Goal: Transaction & Acquisition: Download file/media

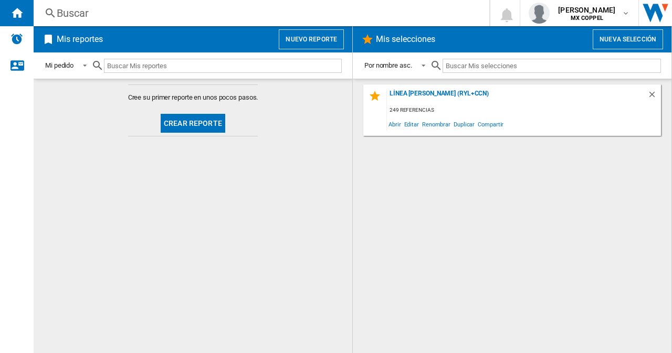
click at [359, 115] on md-content "LÍNEA [PERSON_NAME] (RYL+CCN) 249 referencias Abrir Editar Renombrar Duplicar C…" at bounding box center [512, 216] width 319 height 275
click at [422, 92] on div "LÍNEA [PERSON_NAME] (RYL+CCN)" at bounding box center [517, 97] width 260 height 14
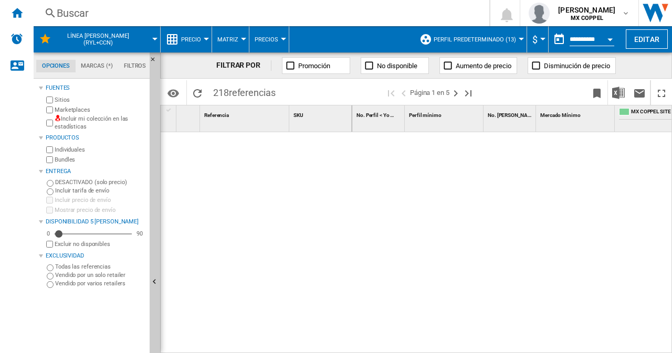
click at [190, 70] on div "FILTRAR POR Promoción No disponible Aumento de precio Disminución de precio" at bounding box center [416, 66] width 512 height 26
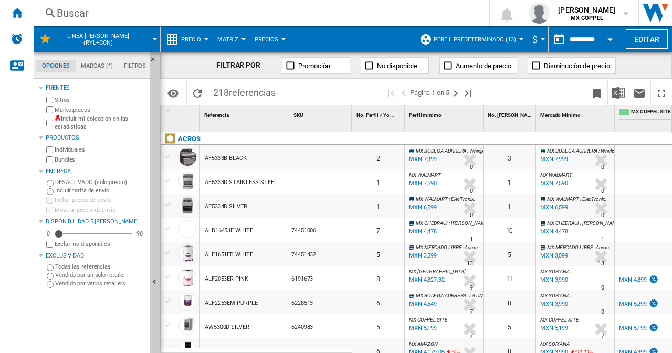
click at [190, 70] on div "FILTRAR POR Promoción No disponible Aumento de precio Disminución de precio" at bounding box center [416, 66] width 512 height 26
click at [51, 34] on md-icon at bounding box center [45, 39] width 13 height 13
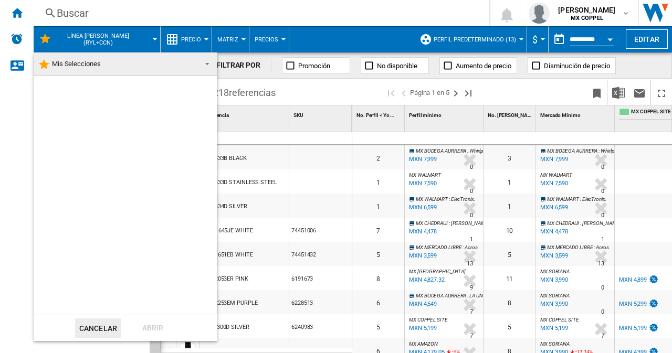
click at [13, 12] on md-backdrop at bounding box center [336, 176] width 672 height 353
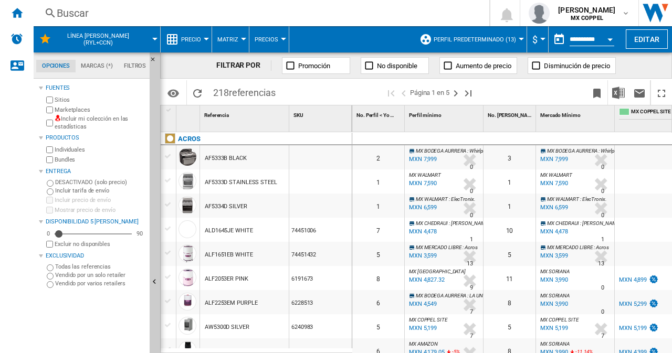
click at [13, 12] on ng-md-icon "Inicio" at bounding box center [17, 12] width 13 height 13
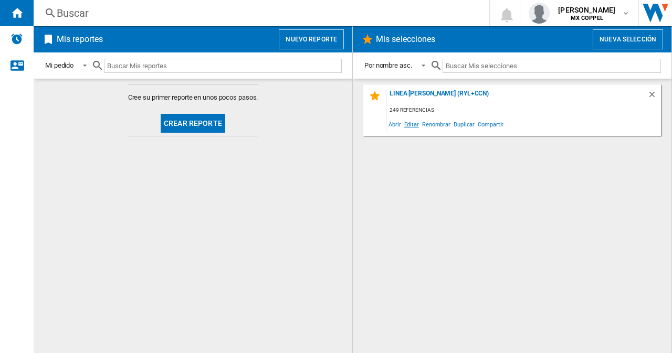
click at [409, 124] on span "Editar" at bounding box center [412, 124] width 18 height 14
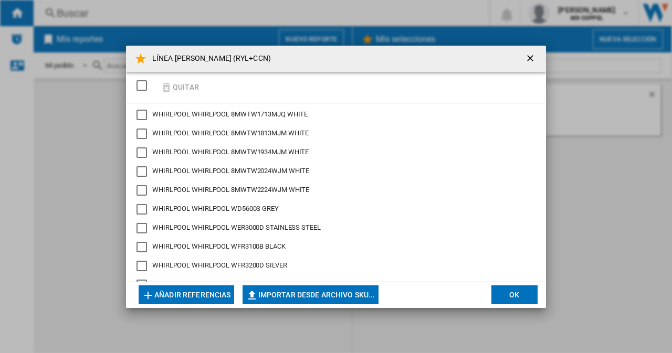
scroll to position [4539, 0]
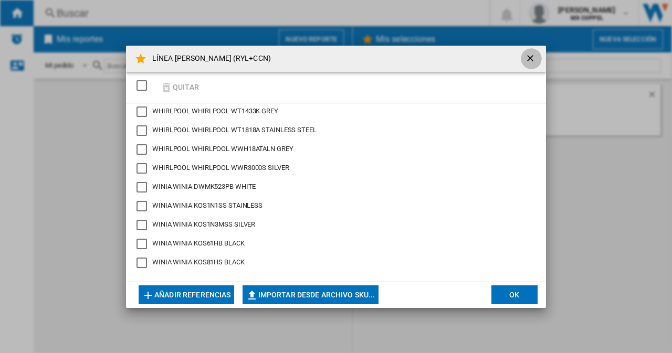
click at [527, 60] on ng-md-icon "getI18NText('BUTTONS.CLOSE_DIALOG')" at bounding box center [531, 59] width 13 height 13
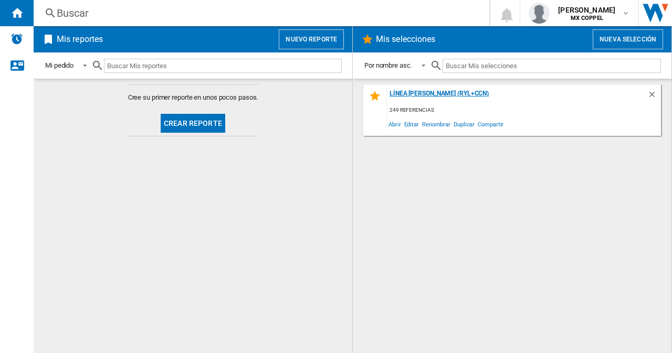
click at [408, 96] on div "LÍNEA [PERSON_NAME] (RYL+CCN)" at bounding box center [517, 97] width 260 height 14
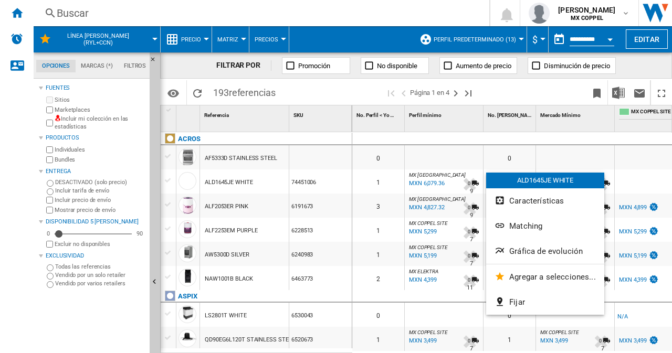
drag, startPoint x: 427, startPoint y: 186, endPoint x: 302, endPoint y: 86, distance: 160.7
click at [302, 86] on div at bounding box center [336, 176] width 672 height 353
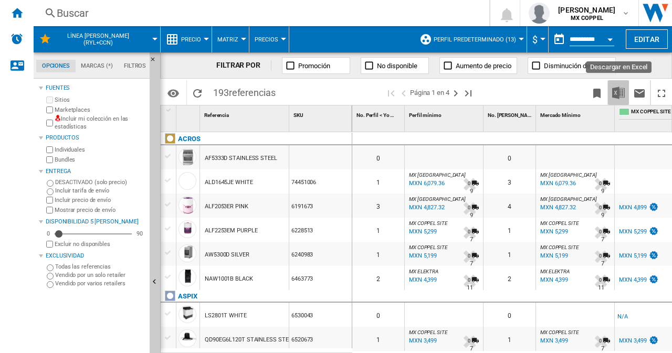
click at [615, 90] on img "Descargar en Excel" at bounding box center [618, 93] width 13 height 13
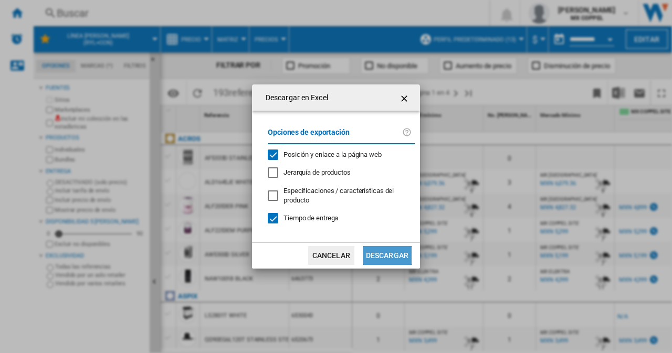
click at [391, 253] on button "Descargar" at bounding box center [387, 255] width 49 height 19
